Goal: Task Accomplishment & Management: Use online tool/utility

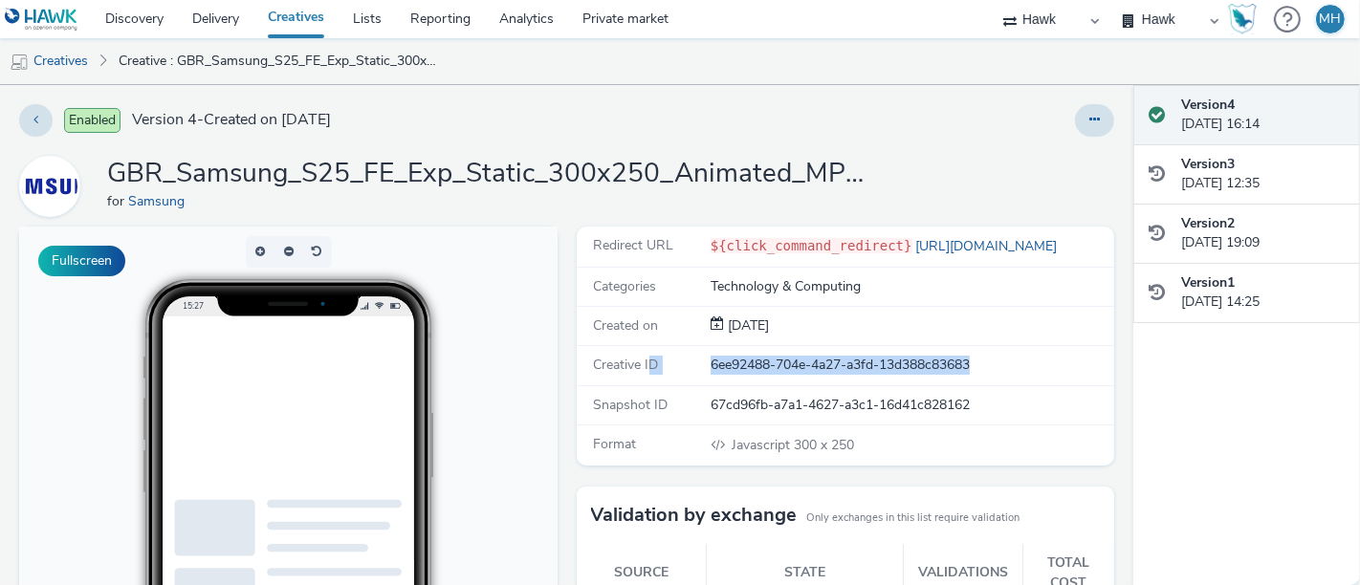
drag, startPoint x: 992, startPoint y: 362, endPoint x: 639, endPoint y: 365, distance: 353.8
click at [639, 365] on div "Creative ID 6ee92488-704e-4a27-a3fd-13d388c83683" at bounding box center [846, 365] width 538 height 39
click at [874, 375] on div "Creative ID 6ee92488-704e-4a27-a3fd-13d388c83683" at bounding box center [846, 365] width 538 height 39
drag, startPoint x: 986, startPoint y: 364, endPoint x: 693, endPoint y: 359, distance: 292.6
click at [693, 359] on div "Creative ID 6ee92488-704e-4a27-a3fd-13d388c83683" at bounding box center [846, 365] width 538 height 39
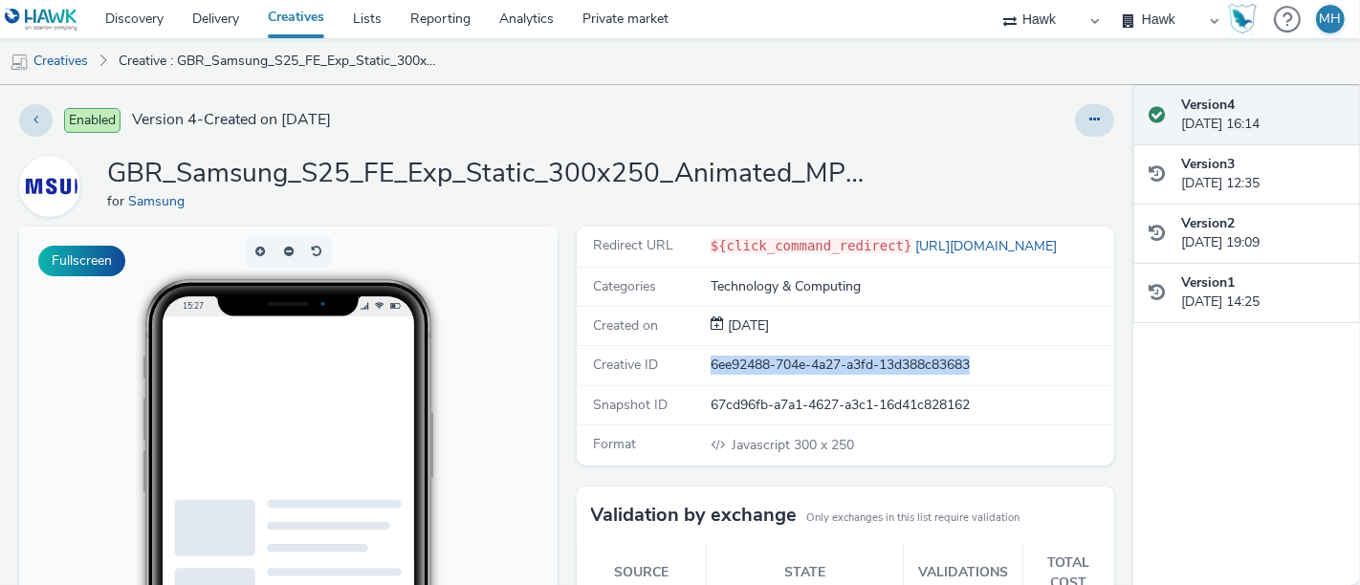
copy div "6ee92488-704e-4a27-a3fd-13d388c83683"
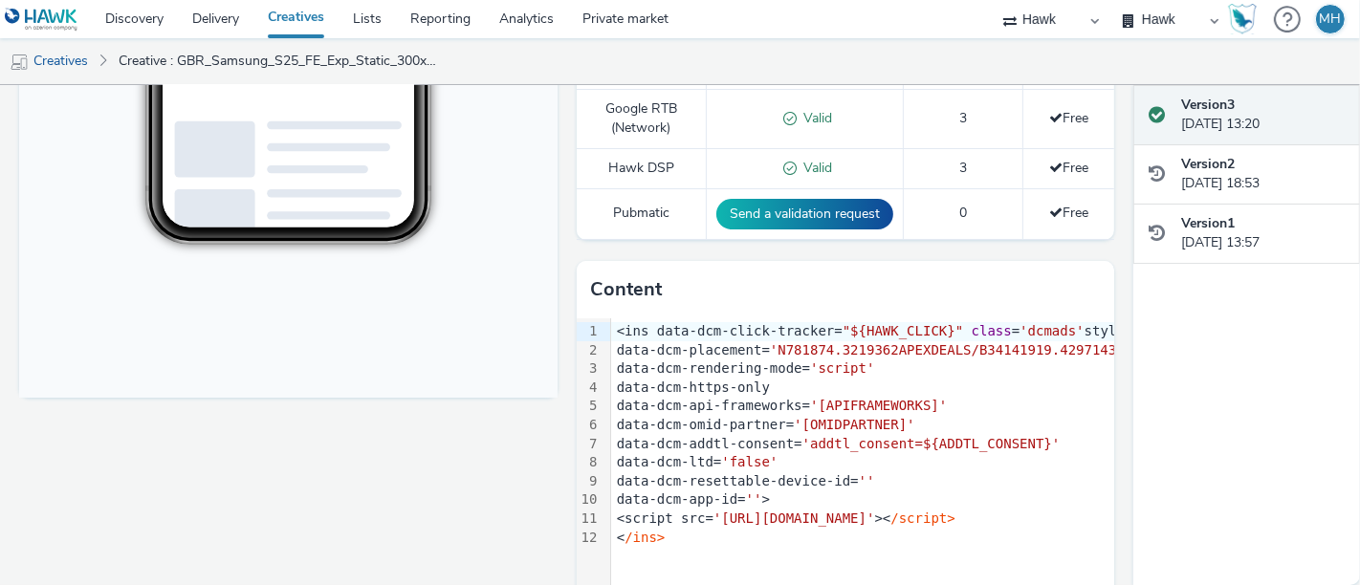
scroll to position [648, 0]
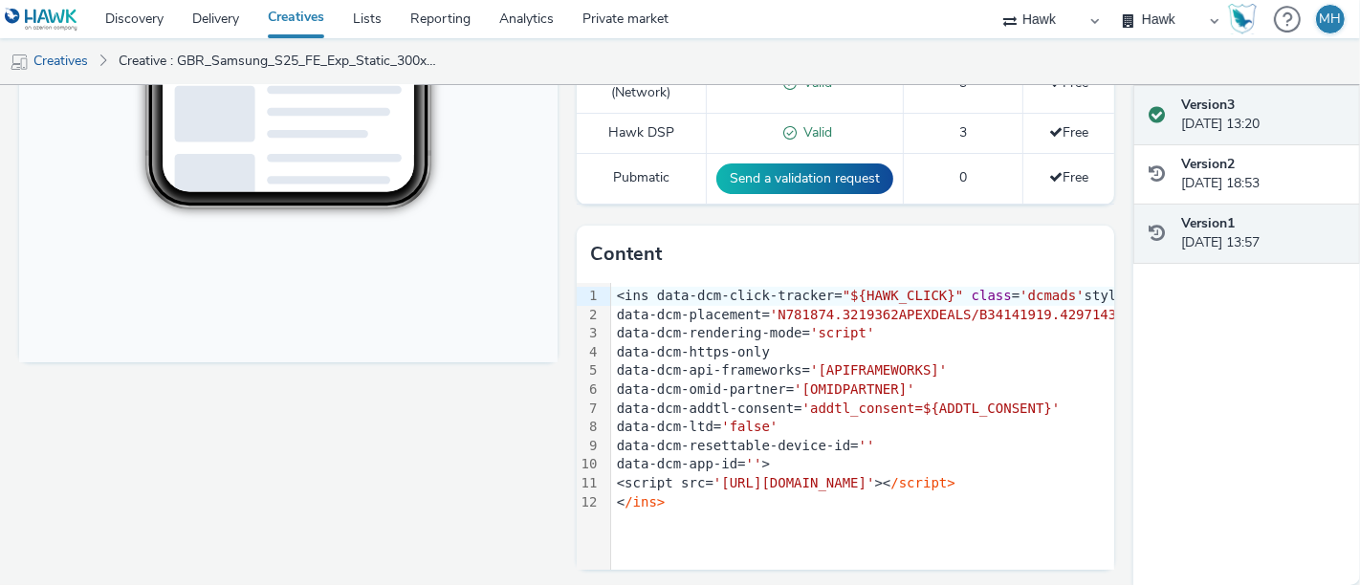
drag, startPoint x: 1142, startPoint y: 405, endPoint x: 1133, endPoint y: 230, distance: 175.2
click at [1133, 230] on div "Version 3 29 September 2025, 13:20 Version 2 25 September 2025, 18:53 Version 1…" at bounding box center [1246, 335] width 227 height 500
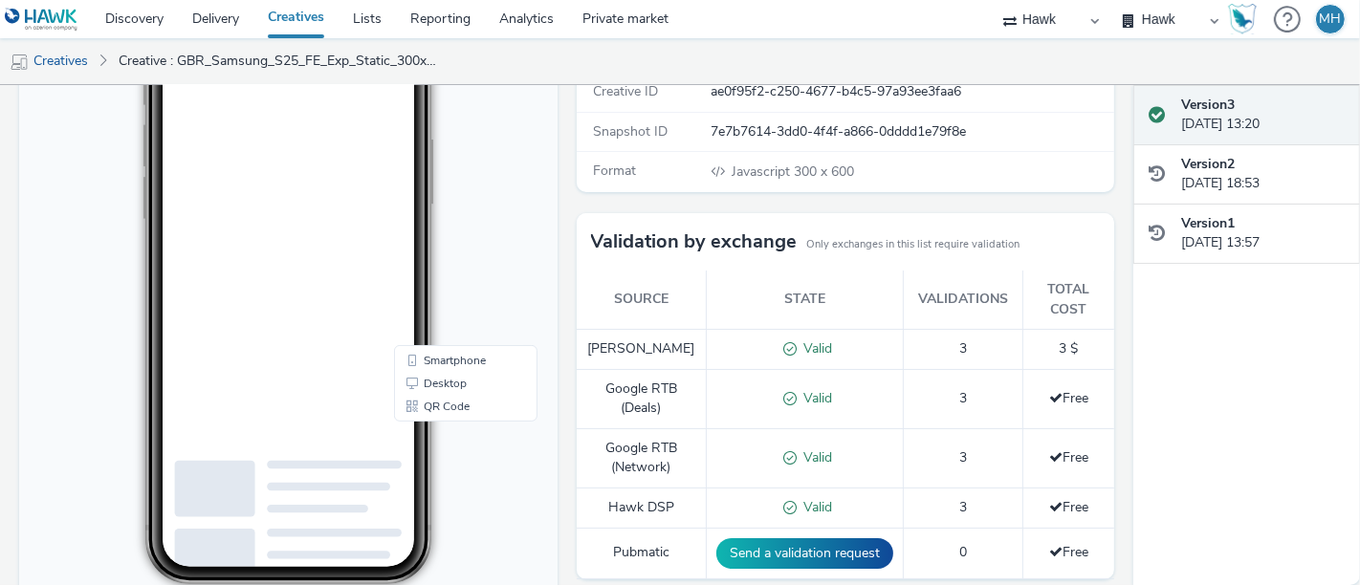
scroll to position [131, 0]
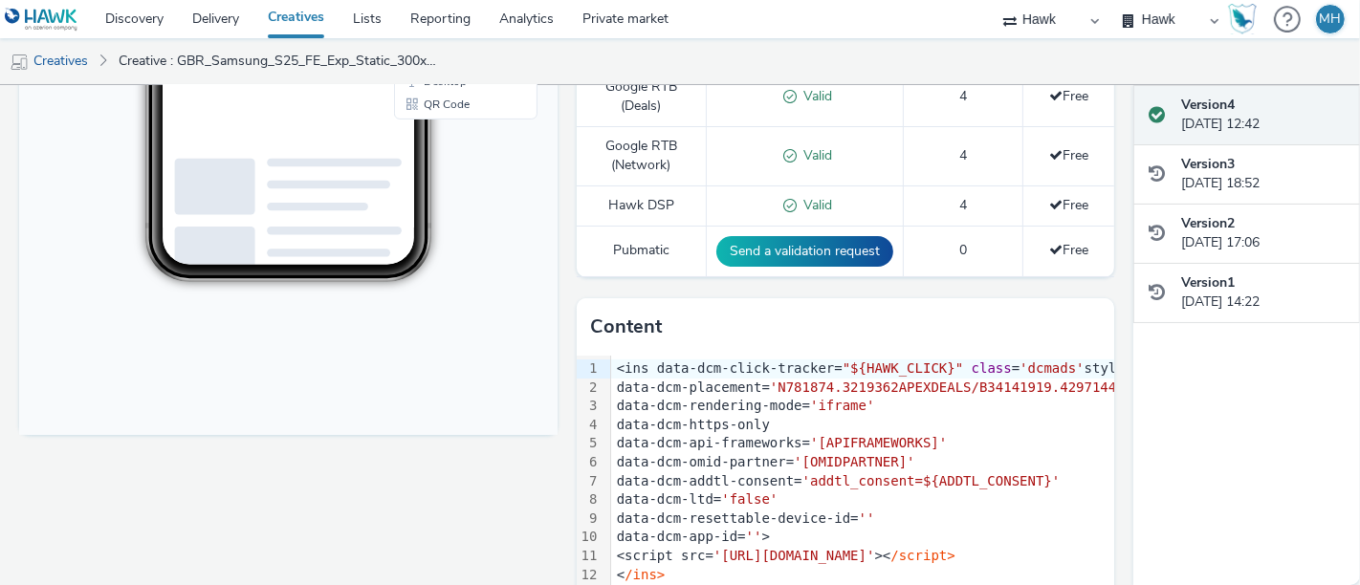
scroll to position [648, 0]
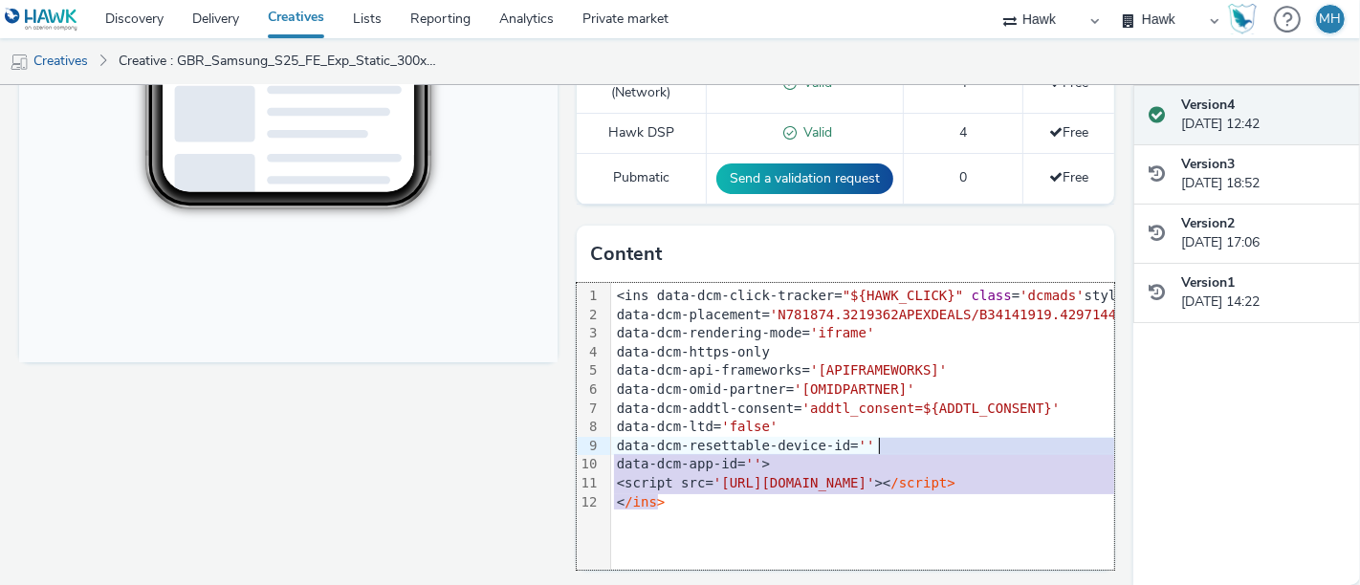
drag, startPoint x: 1114, startPoint y: 511, endPoint x: 1103, endPoint y: 407, distance: 103.8
click at [1103, 407] on div "Enabled Version 4 - Created on 22 September 2025 GBR_Samsung_S25_FE_Exp_Static_…" at bounding box center [566, 335] width 1133 height 500
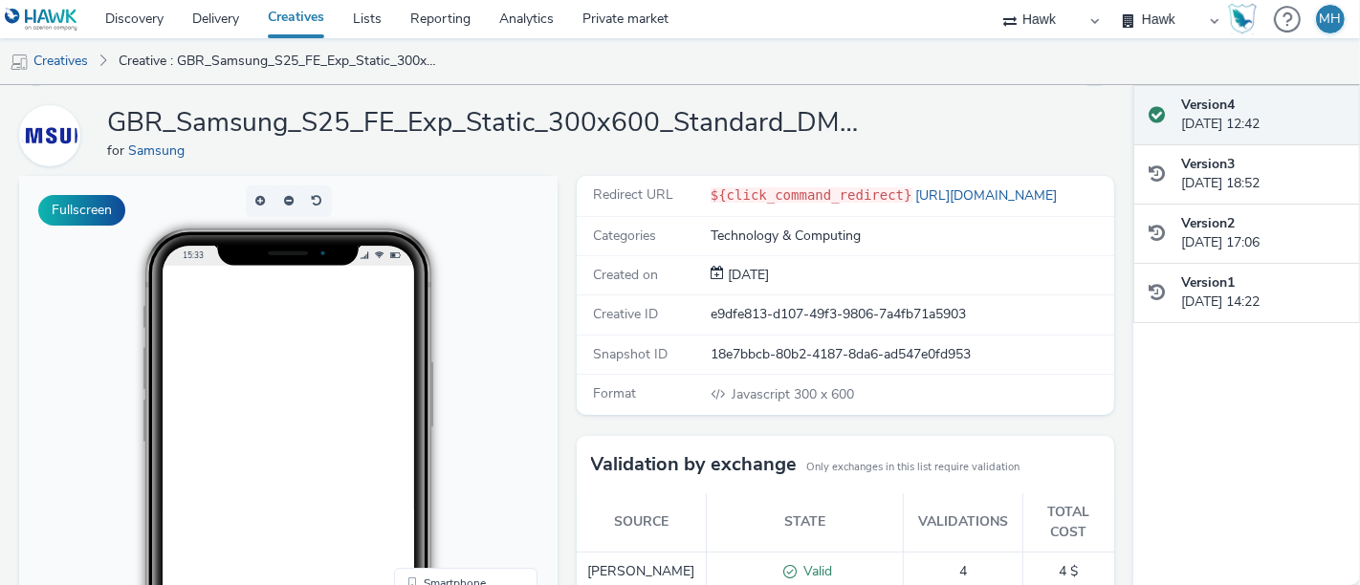
scroll to position [0, 0]
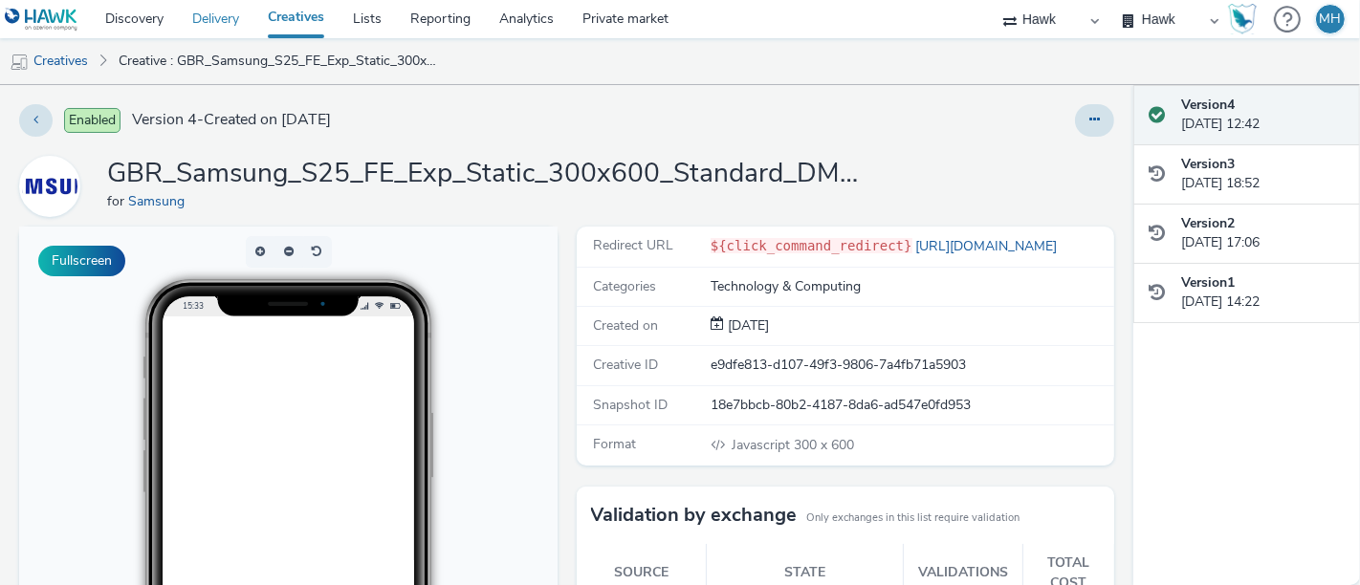
click at [211, 23] on link "Delivery" at bounding box center [216, 19] width 76 height 38
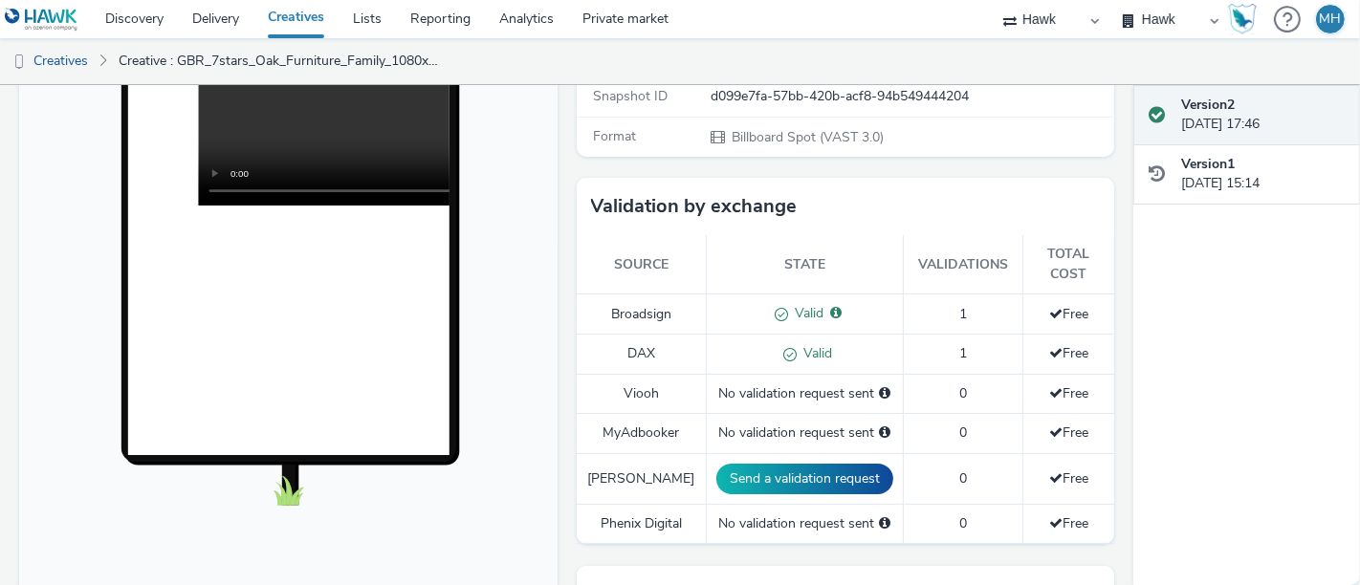
scroll to position [435, 0]
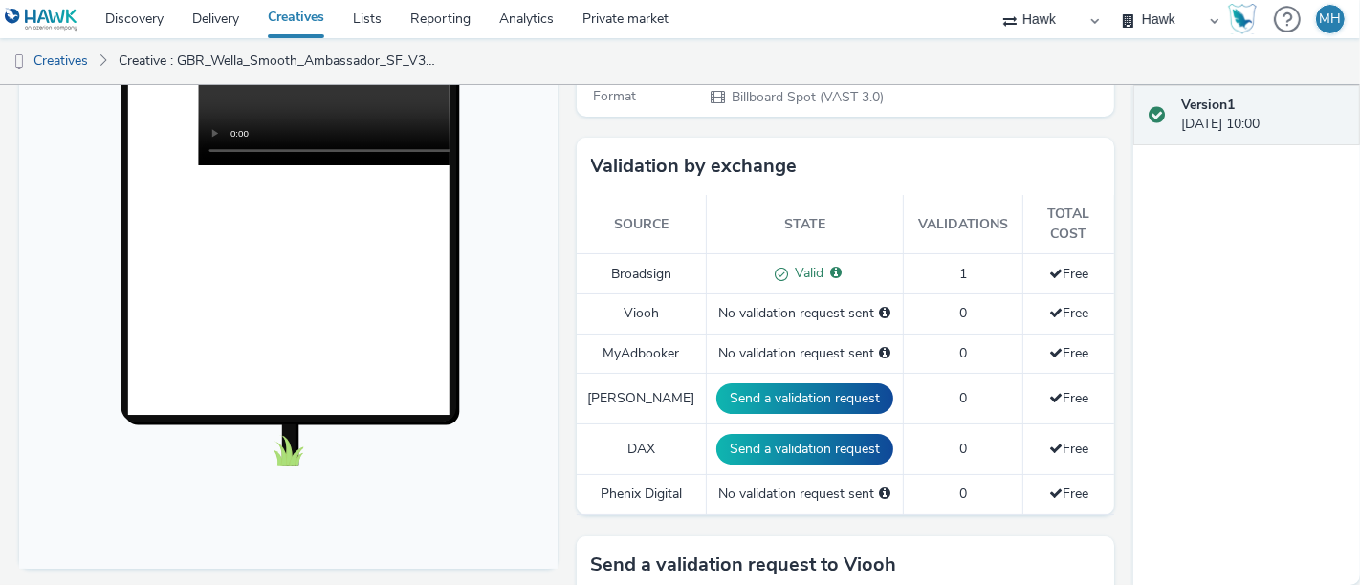
scroll to position [423, 0]
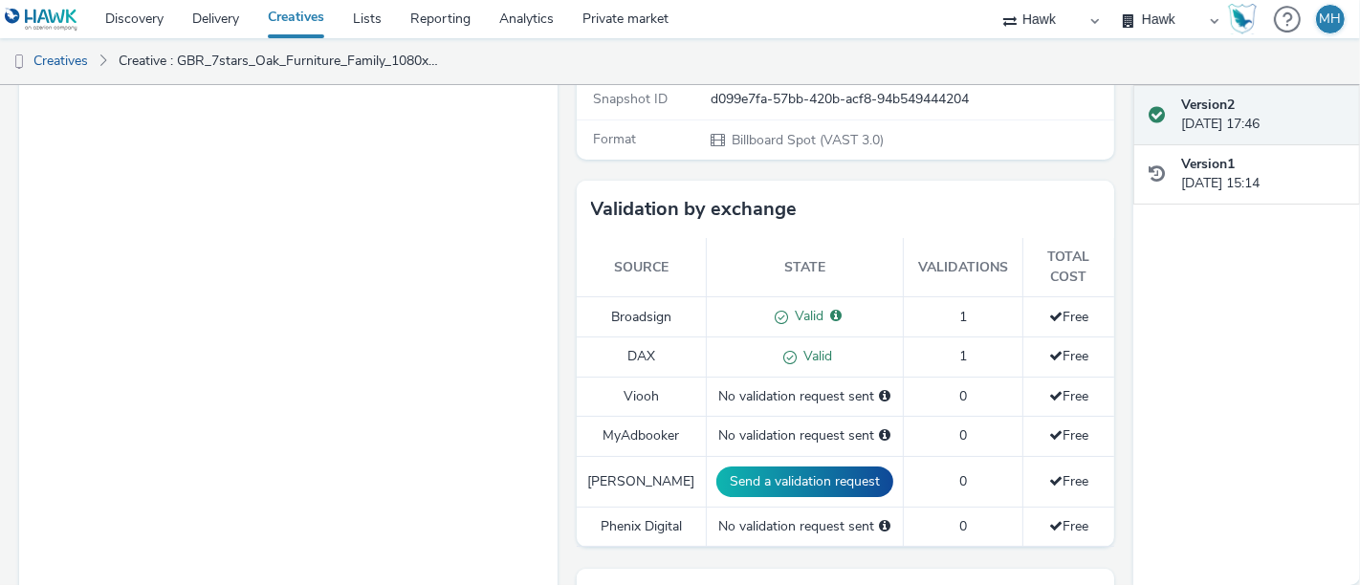
scroll to position [406, 0]
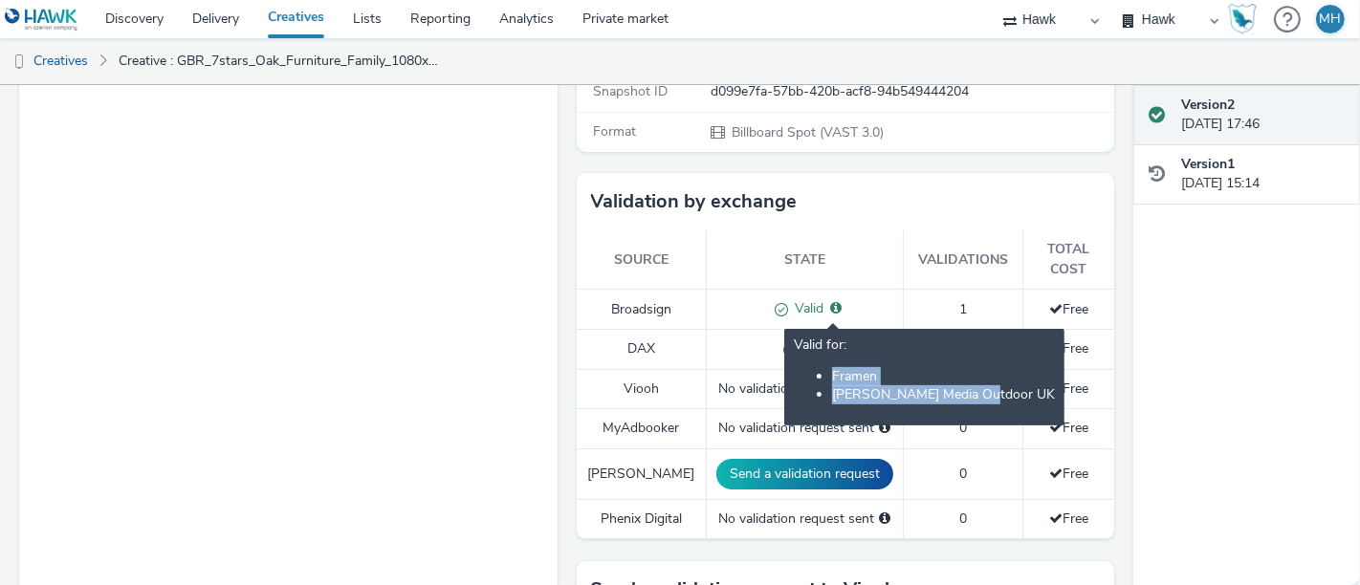
drag, startPoint x: 958, startPoint y: 394, endPoint x: 802, endPoint y: 360, distance: 159.6
click at [802, 360] on div "Valid for: Framen Bauer Media Outdoor UK" at bounding box center [924, 371] width 261 height 68
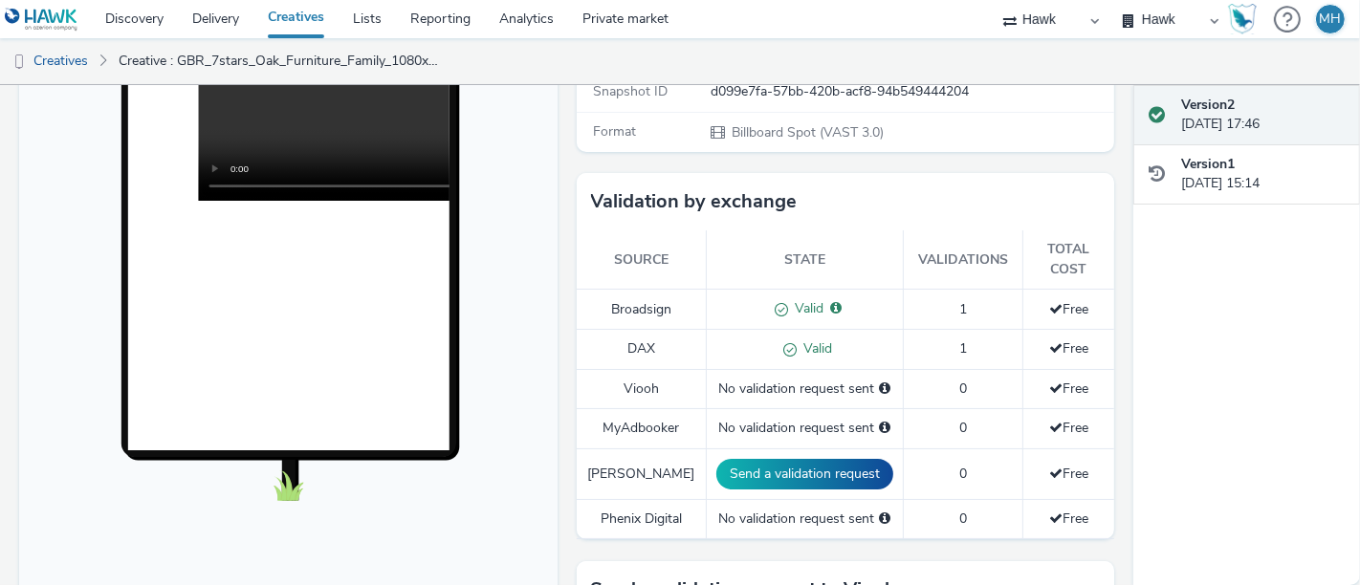
click at [1116, 281] on div "Enabled Version 2 - Created on 07 October 2025 VAST URL OFL GBR_7stars_Oak_Furn…" at bounding box center [566, 335] width 1133 height 500
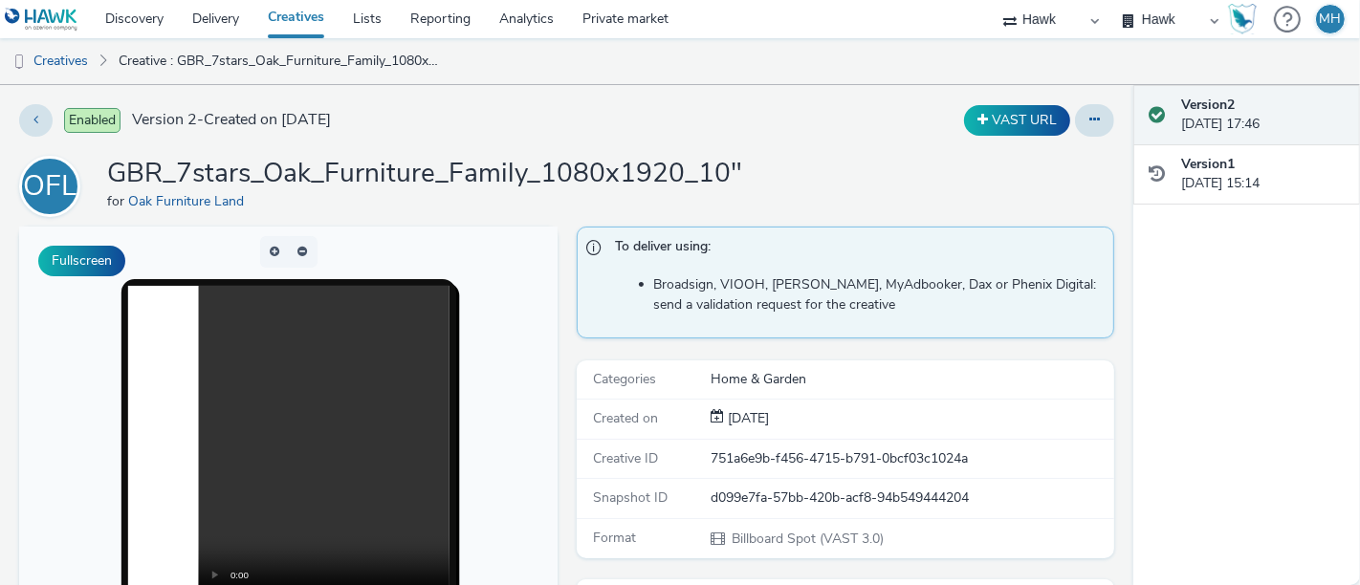
click at [294, 25] on link "Creatives" at bounding box center [295, 19] width 85 height 38
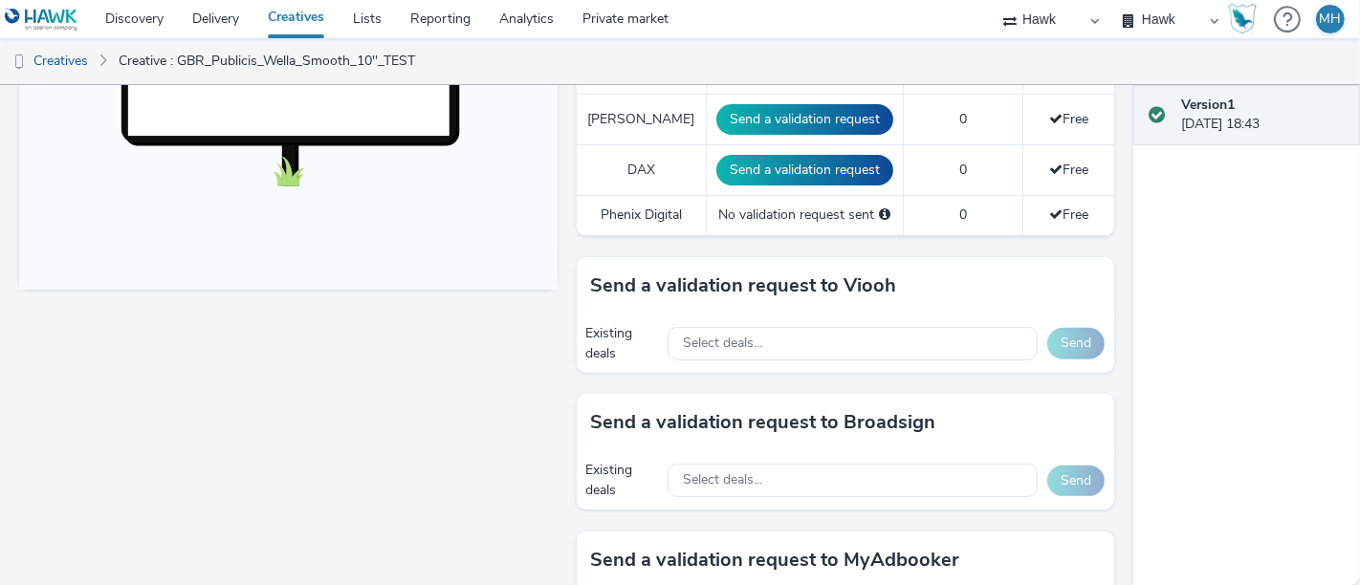
scroll to position [754, 0]
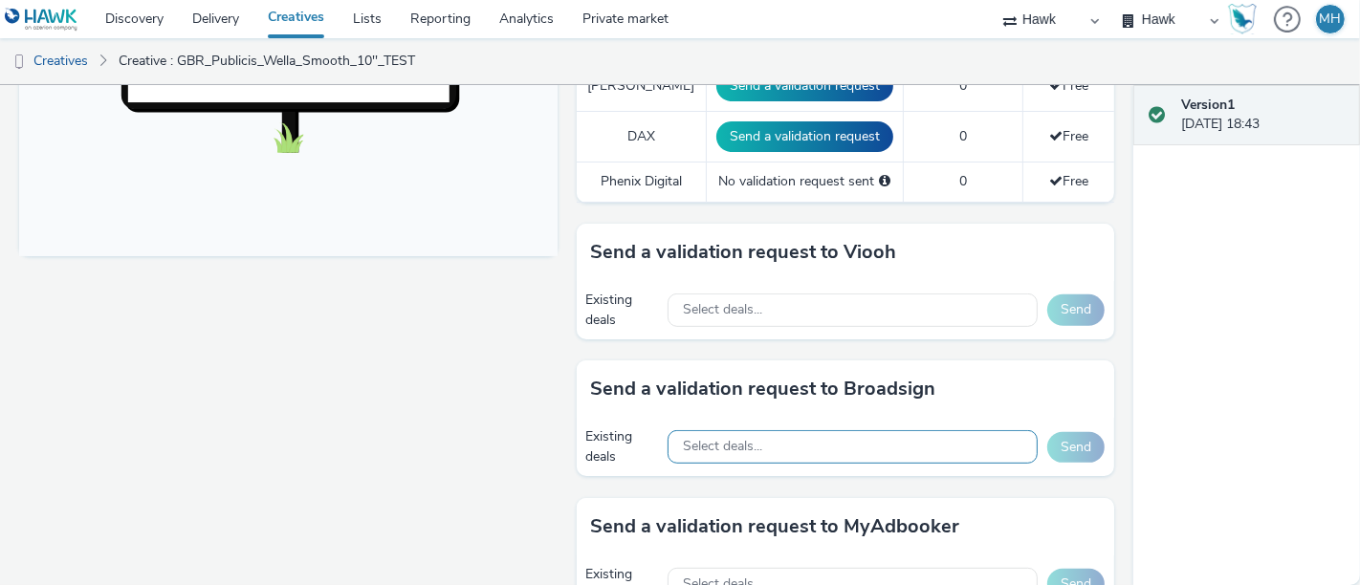
click at [774, 447] on div "Select deals..." at bounding box center [852, 446] width 370 height 33
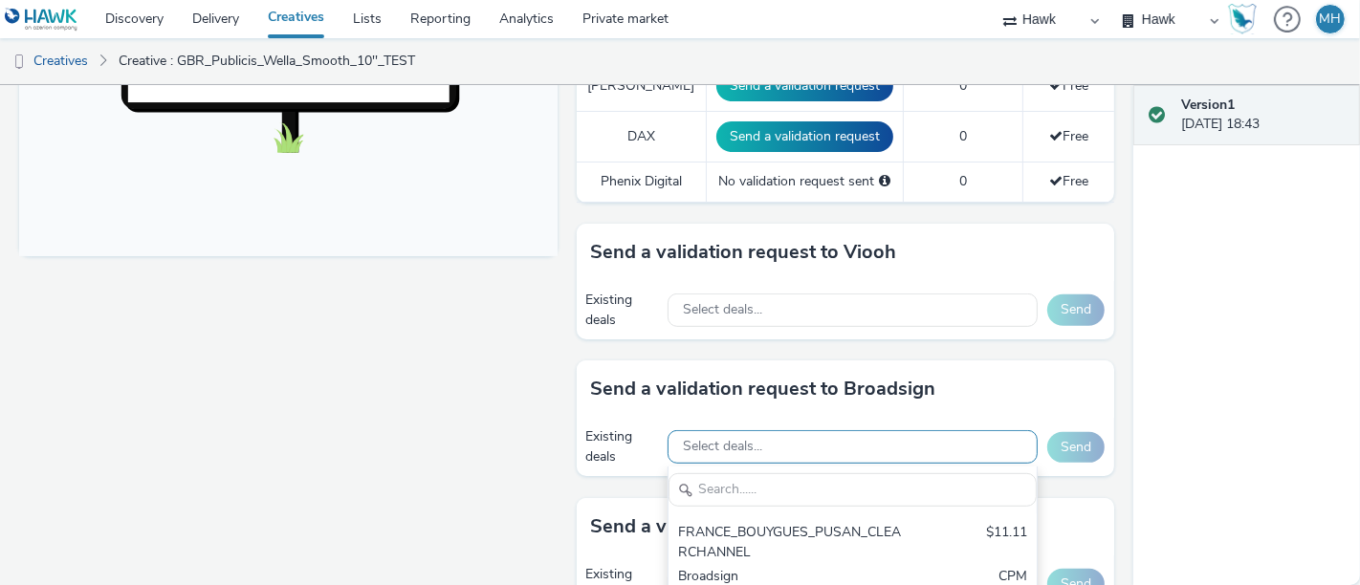
scroll to position [0, 0]
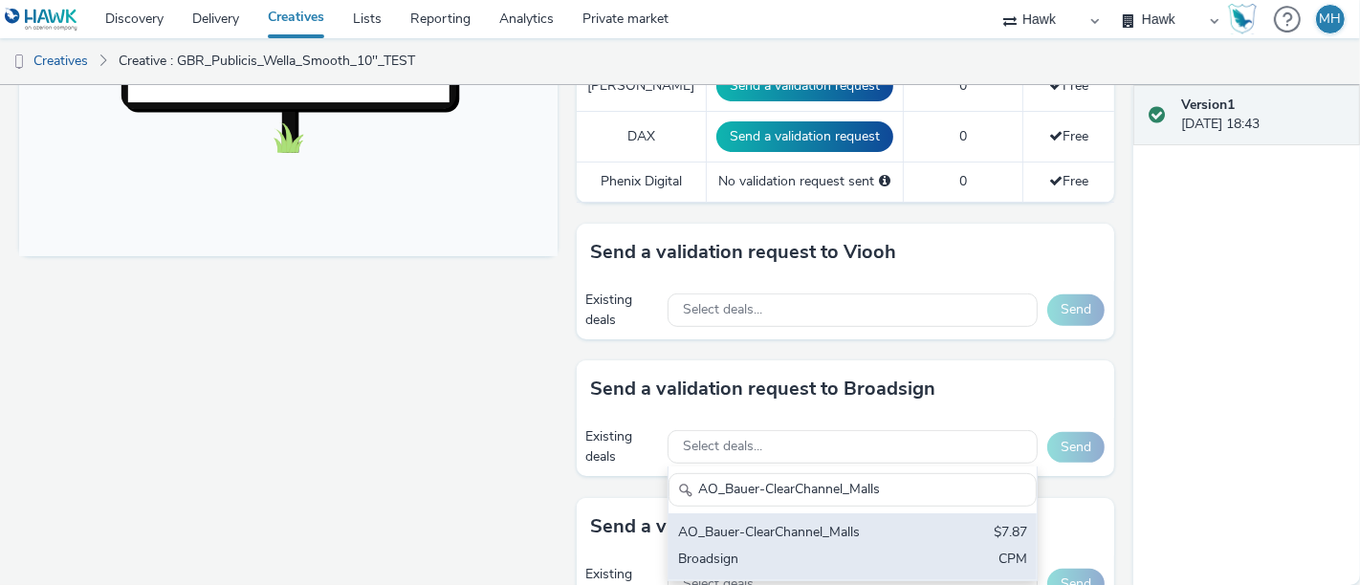
type input "AO_Bauer-ClearChannel_Malls"
click at [799, 523] on div "AO_Bauer-ClearChannel_Malls" at bounding box center [792, 534] width 229 height 22
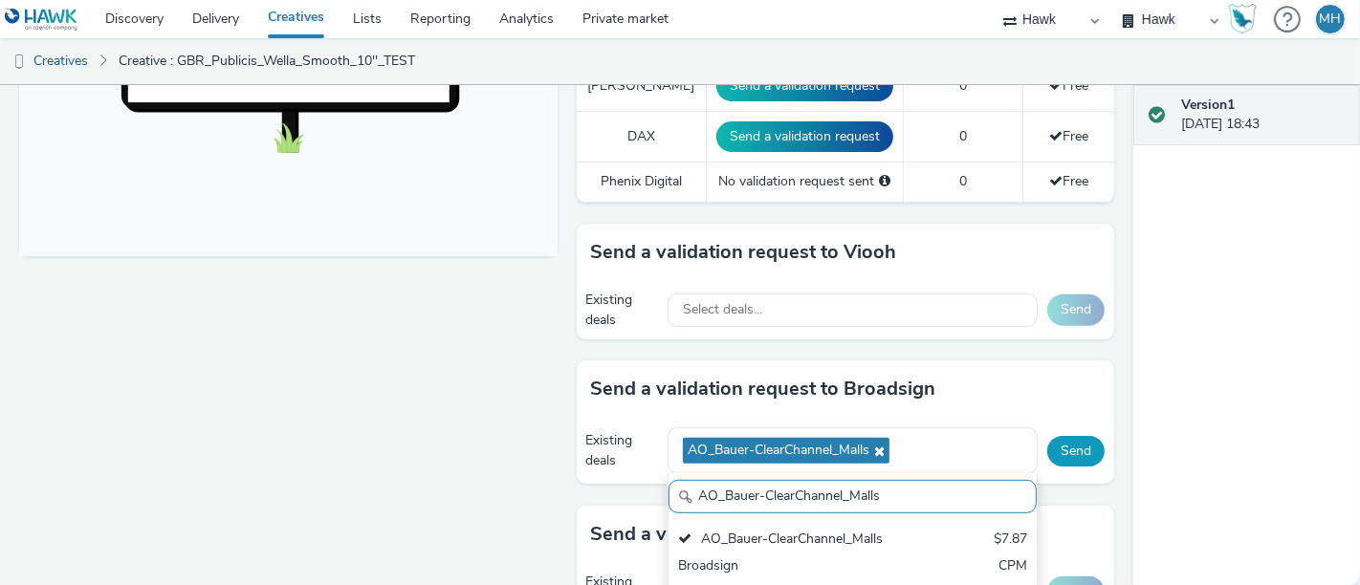
click at [1057, 441] on button "Send" at bounding box center [1075, 451] width 57 height 31
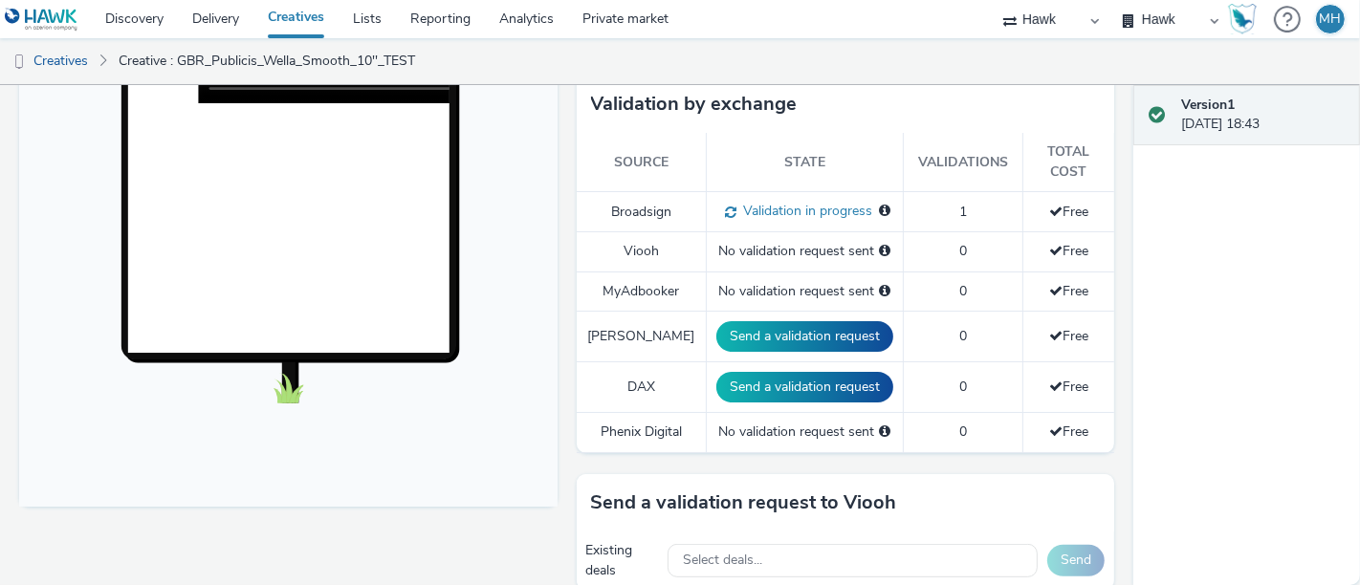
scroll to position [495, 0]
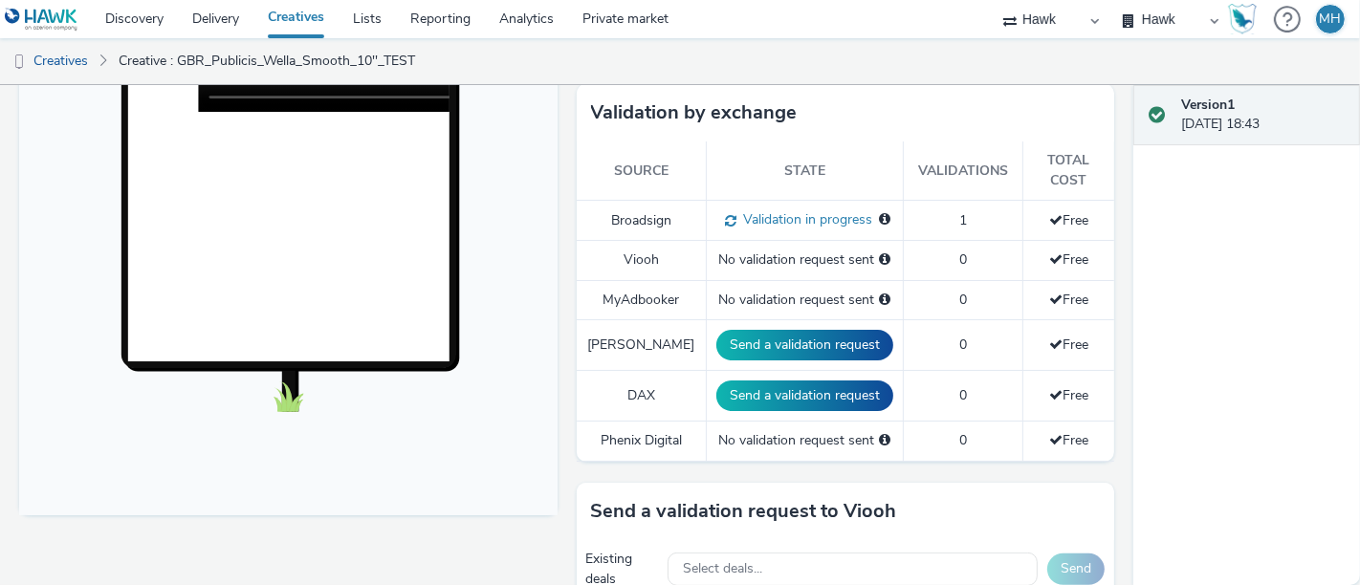
click at [289, 23] on link "Creatives" at bounding box center [295, 19] width 85 height 38
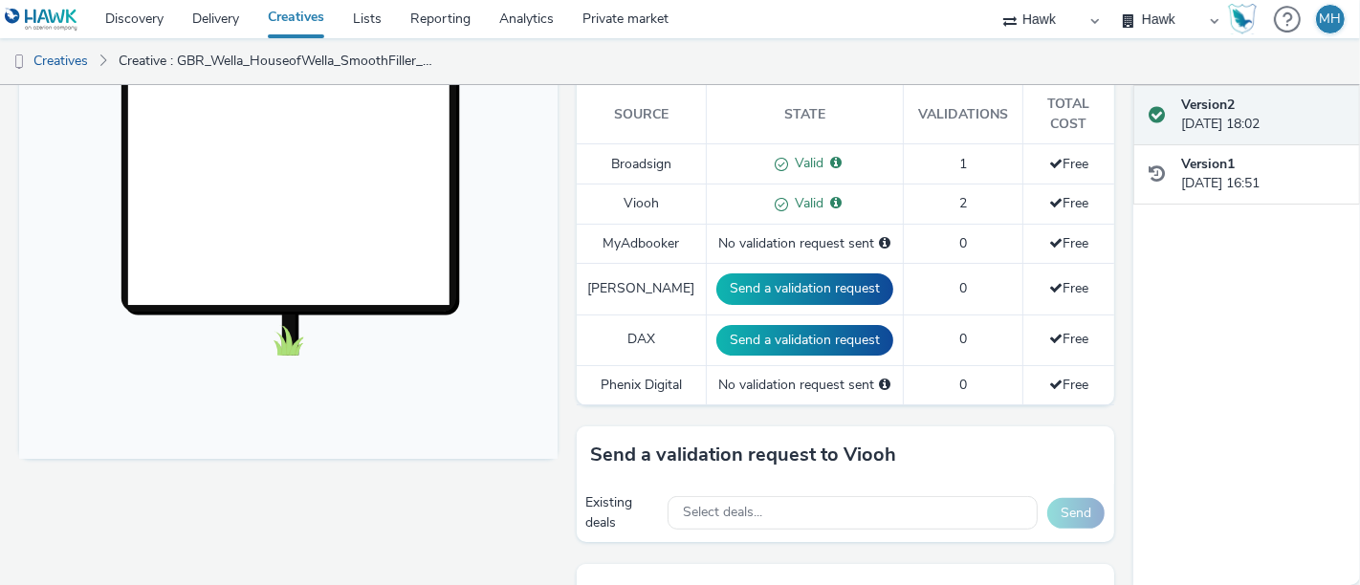
scroll to position [331, 0]
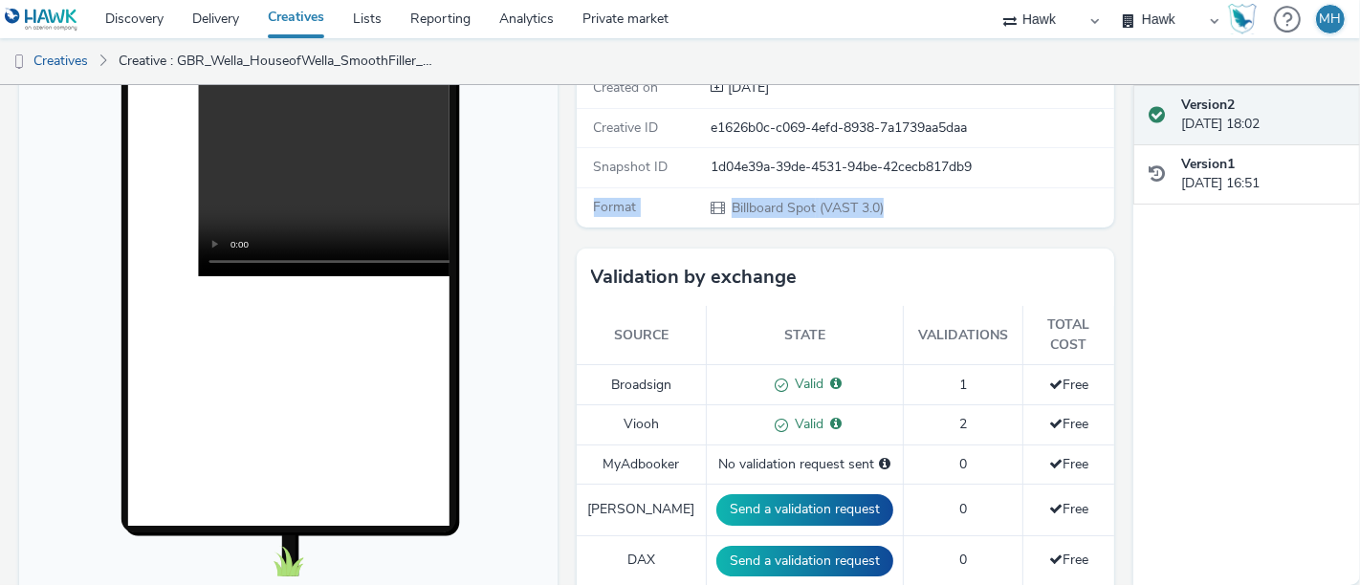
drag, startPoint x: 1111, startPoint y: 215, endPoint x: 1106, endPoint y: 151, distance: 64.2
click at [1106, 151] on div "Enabled Version 2 - Created on [DATE] VAST URL GBR_Wella_HouseofWella_SmoothFil…" at bounding box center [566, 4] width 1133 height 500
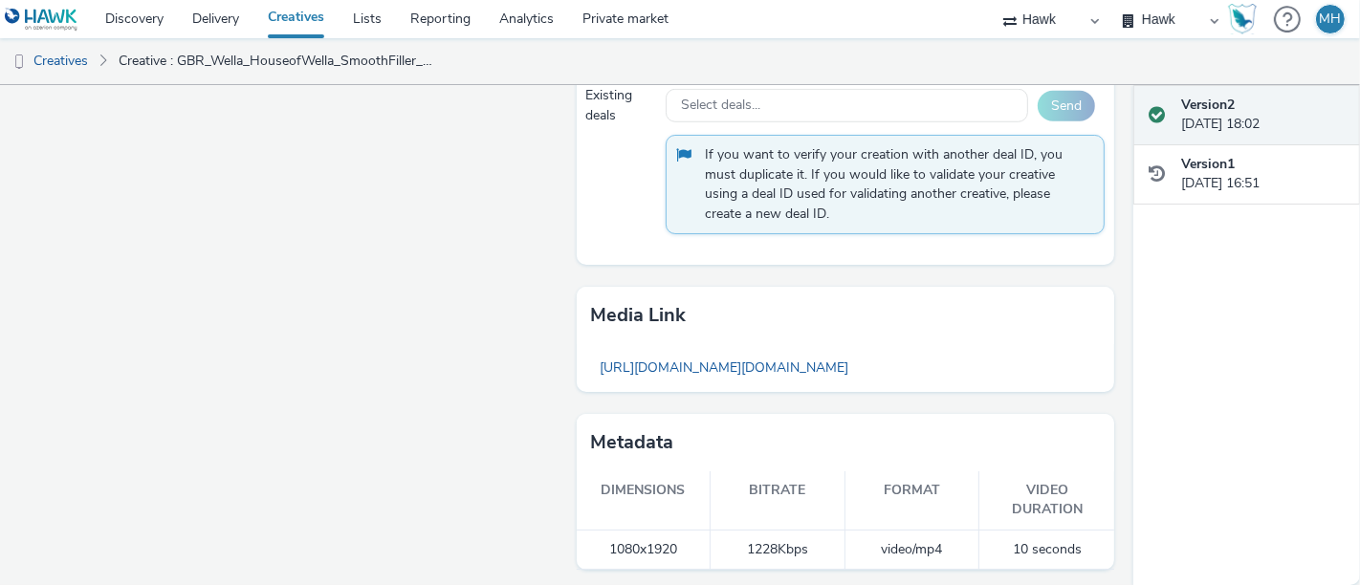
scroll to position [0, 0]
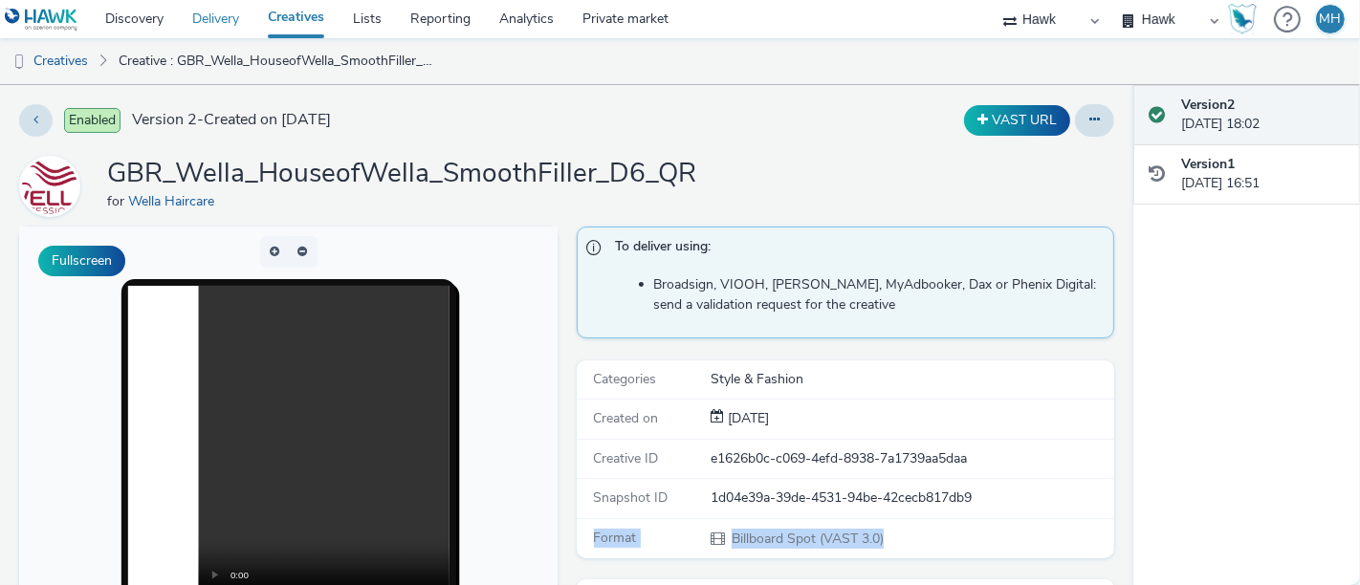
click at [229, 21] on link "Delivery" at bounding box center [216, 19] width 76 height 38
